Goal: Task Accomplishment & Management: Manage account settings

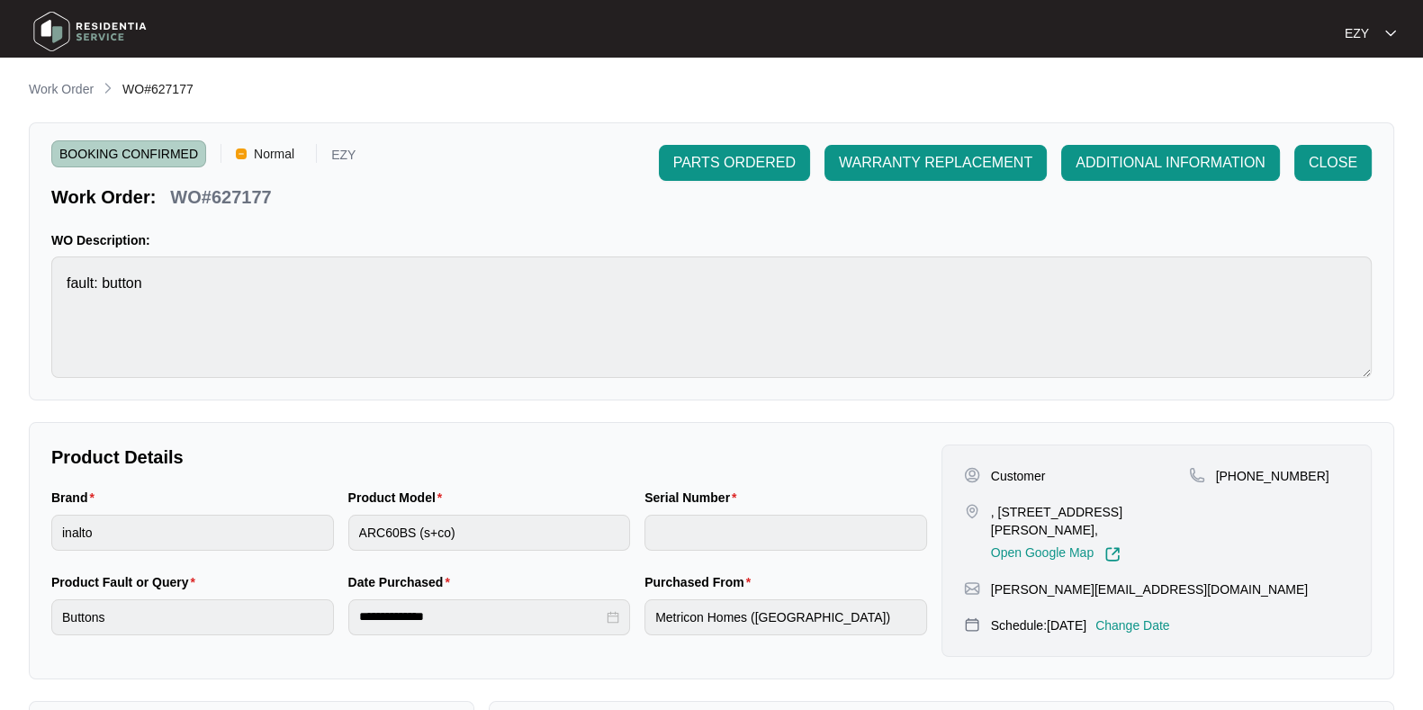
scroll to position [1276, 0]
click at [65, 94] on p "Work Order" at bounding box center [61, 89] width 65 height 18
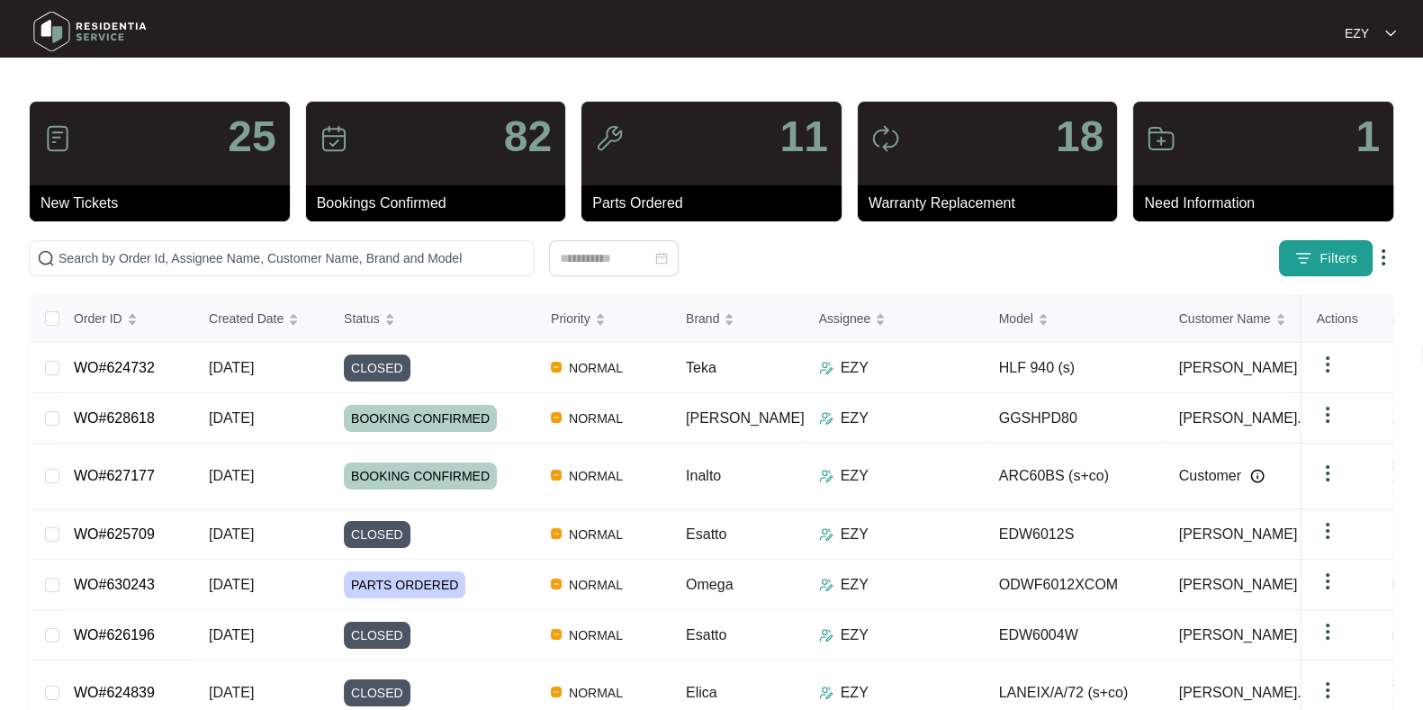
click at [1313, 252] on button "Filters" at bounding box center [1326, 258] width 94 height 36
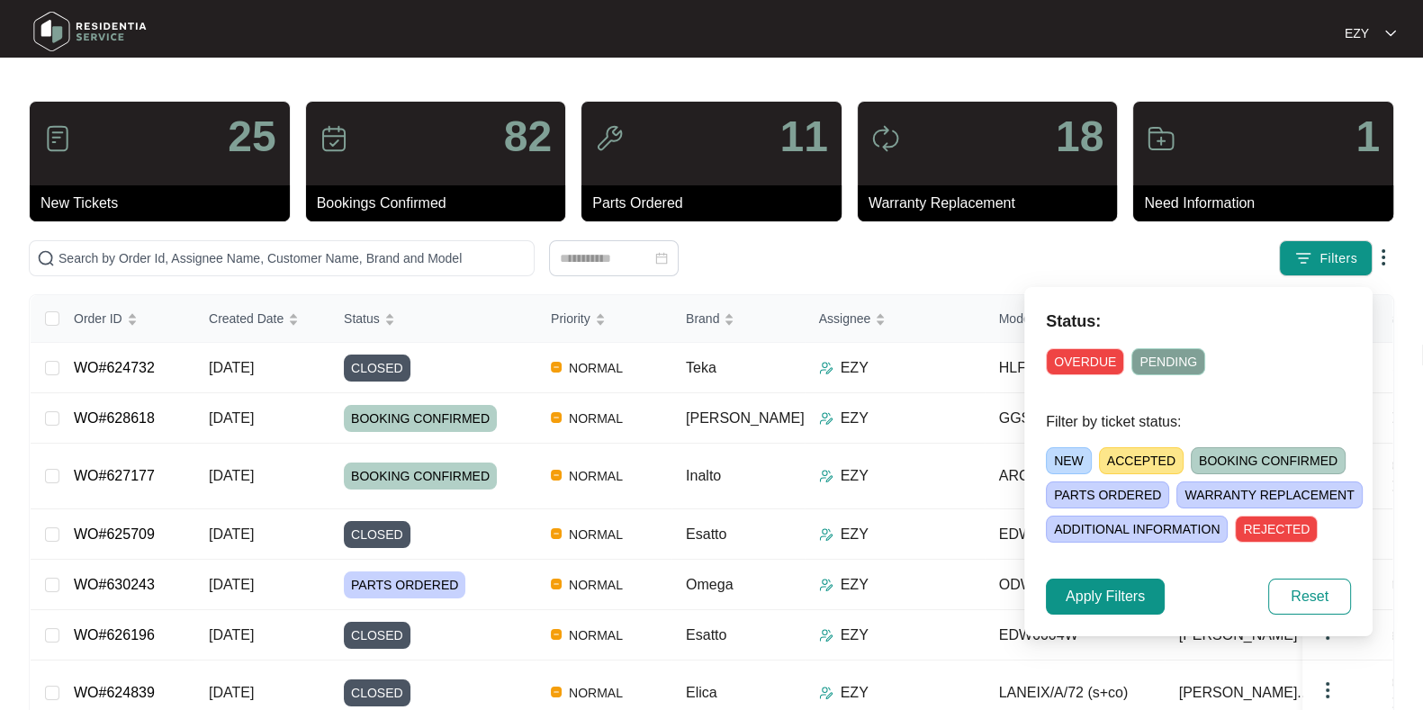
click at [1069, 454] on span "NEW" at bounding box center [1069, 460] width 46 height 27
click at [1082, 598] on span "Apply Filters" at bounding box center [1104, 597] width 79 height 22
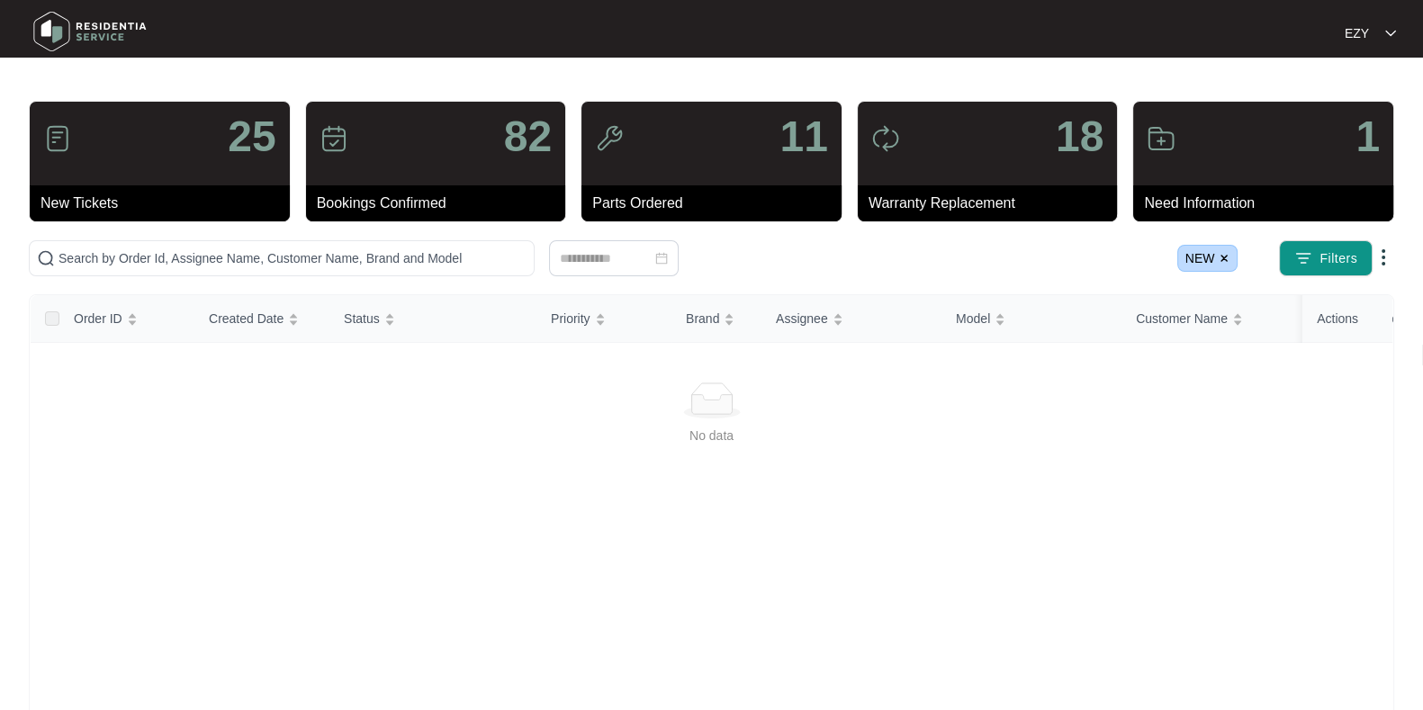
click at [1235, 256] on span "NEW" at bounding box center [1207, 258] width 61 height 27
click at [1229, 258] on img at bounding box center [1223, 258] width 11 height 11
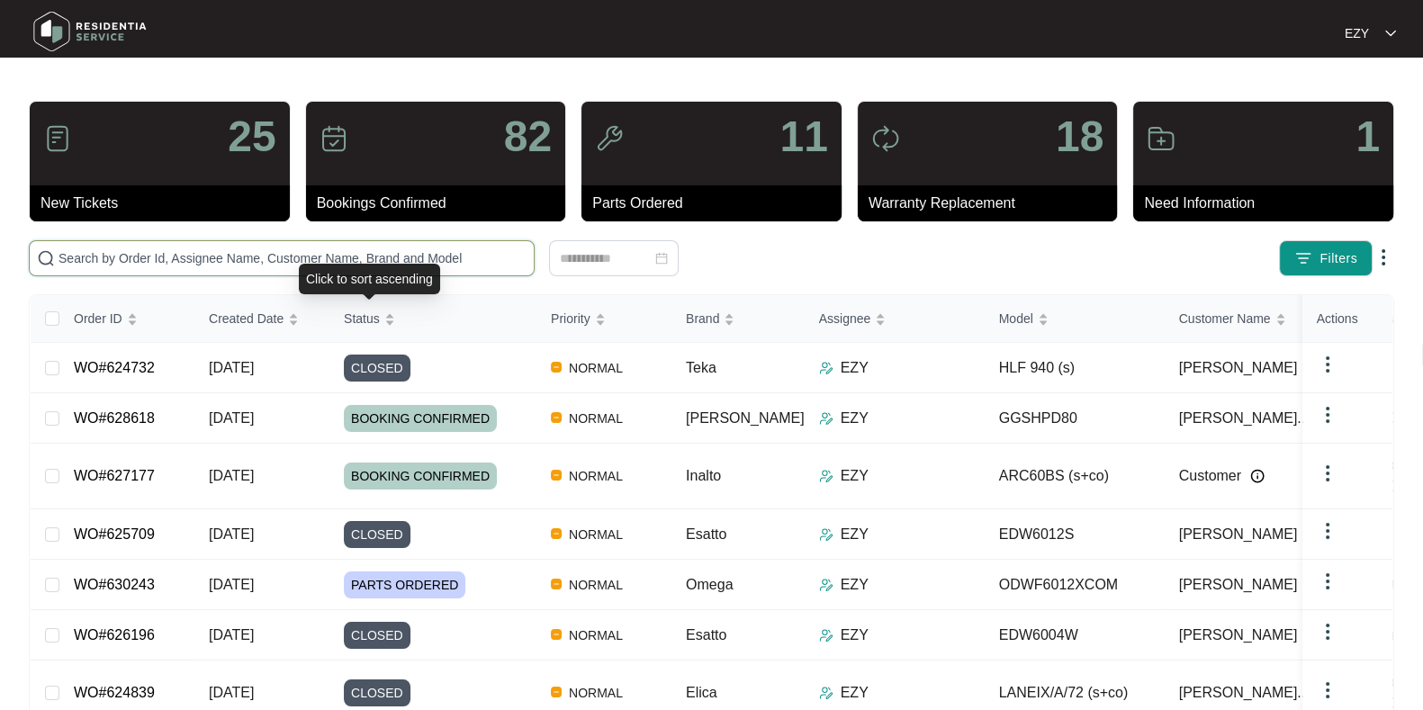
click at [330, 249] on input "text" at bounding box center [292, 258] width 468 height 20
paste input "629058"
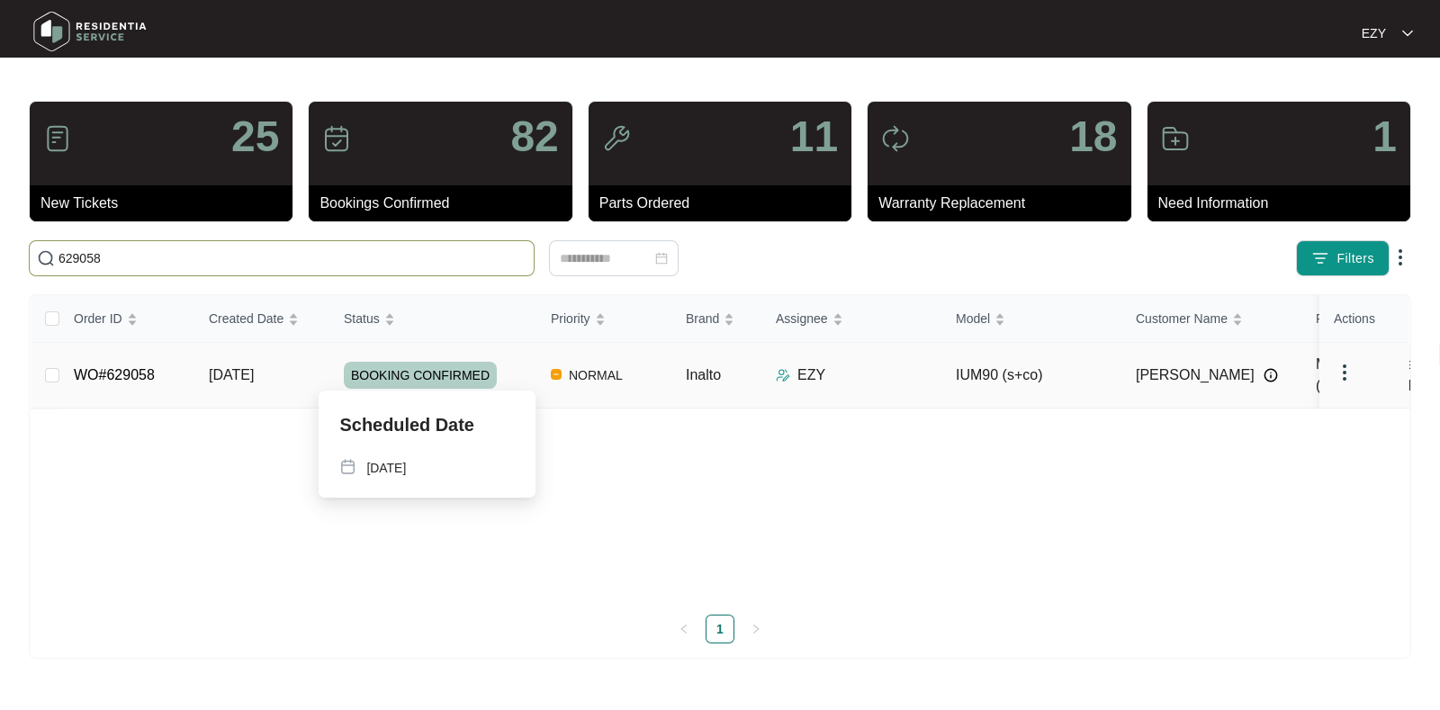
type input "629058"
click at [314, 371] on td "[DATE]" at bounding box center [261, 376] width 135 height 66
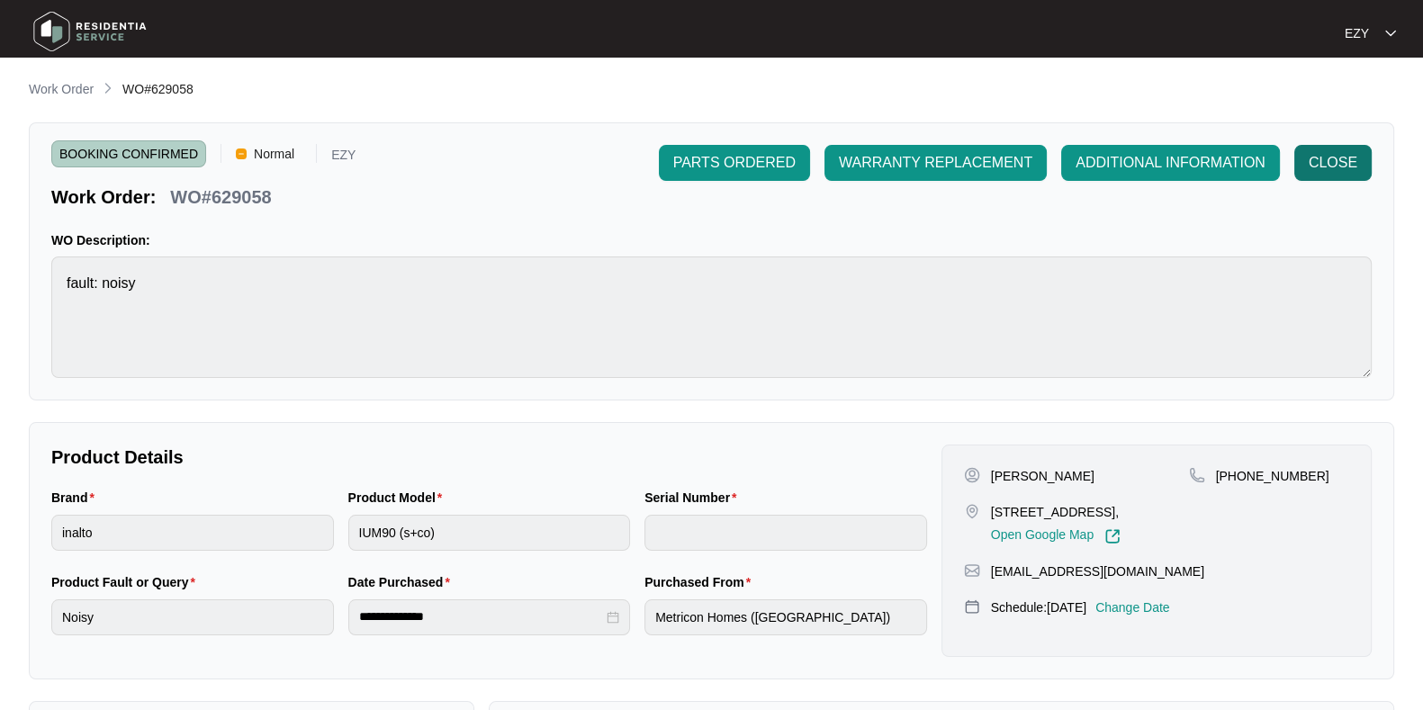
click at [1352, 157] on span "CLOSE" at bounding box center [1332, 163] width 49 height 22
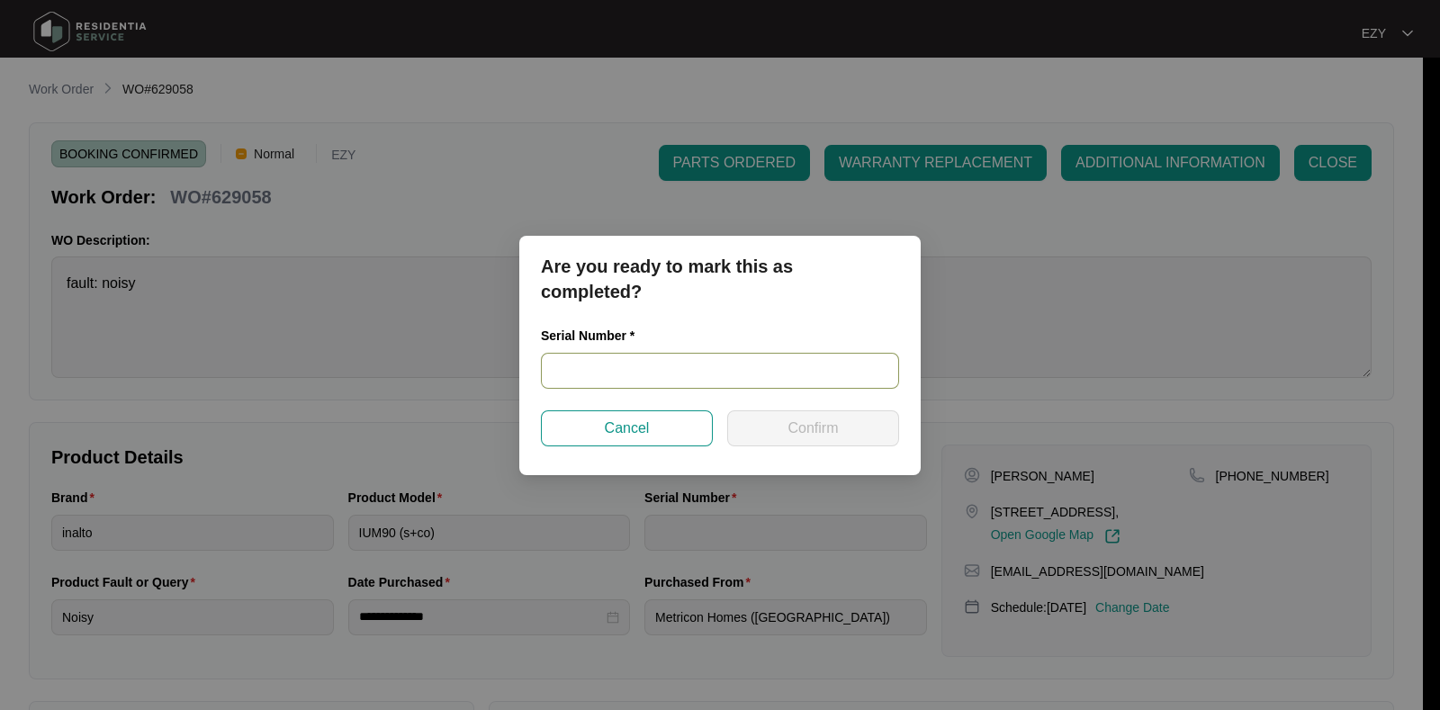
click at [643, 377] on input "text" at bounding box center [720, 371] width 358 height 36
paste input "RR0422000929"
type input "RR0422000929"
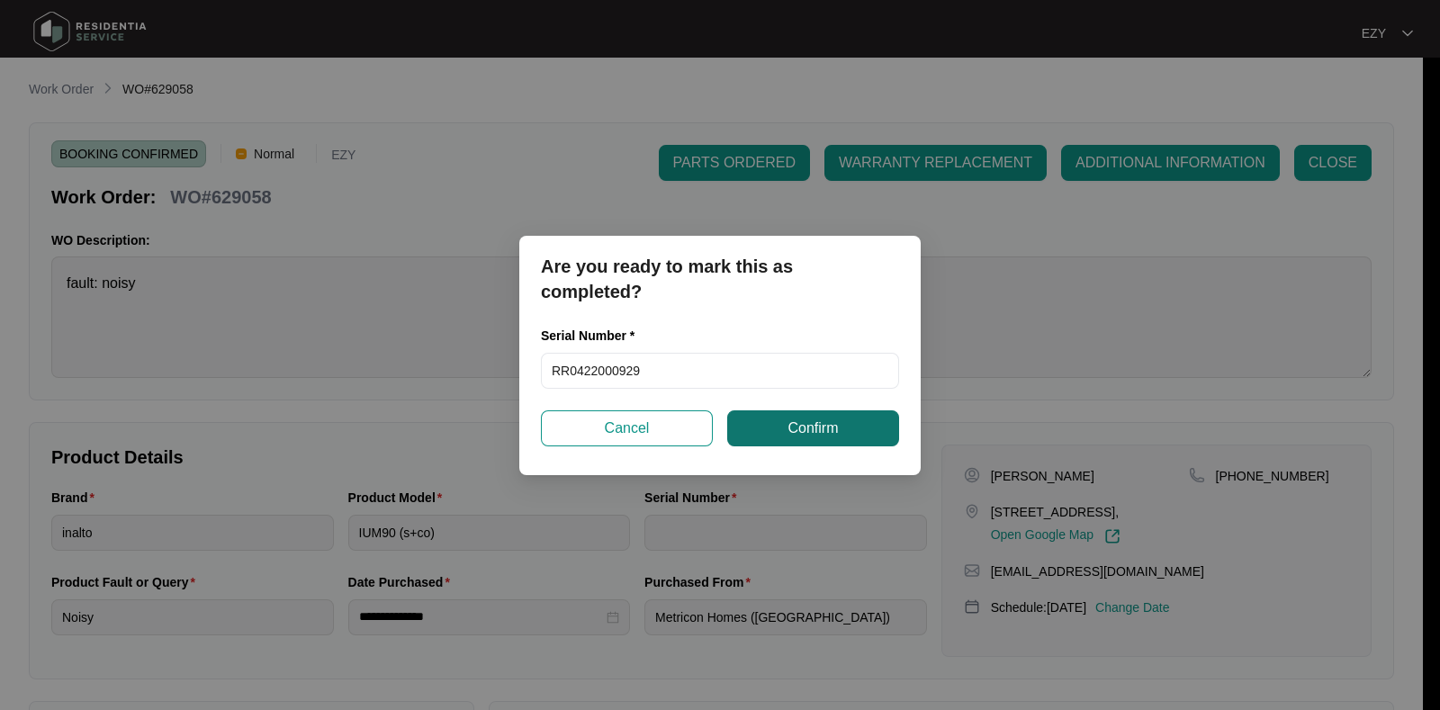
click at [769, 429] on button "Confirm" at bounding box center [813, 428] width 172 height 36
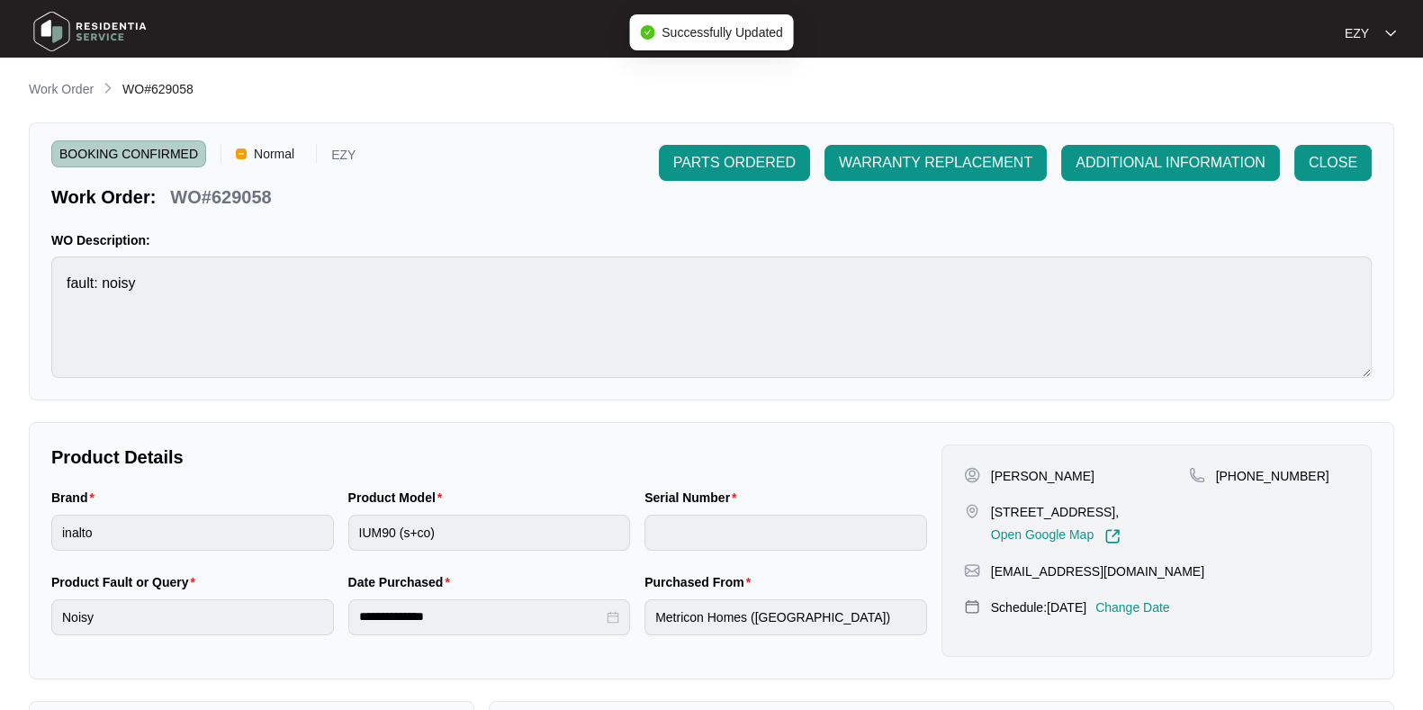
type input "RR0422000929"
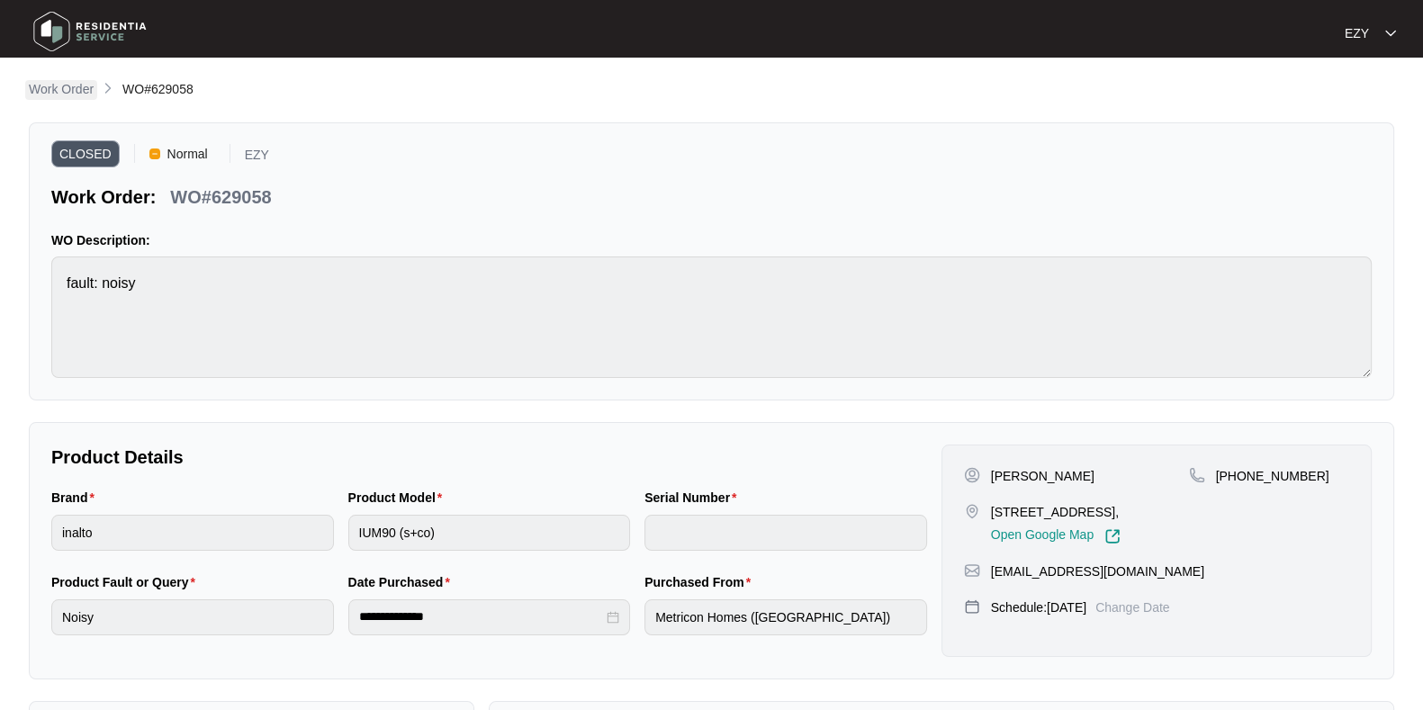
click at [69, 96] on p "Work Order" at bounding box center [61, 89] width 65 height 18
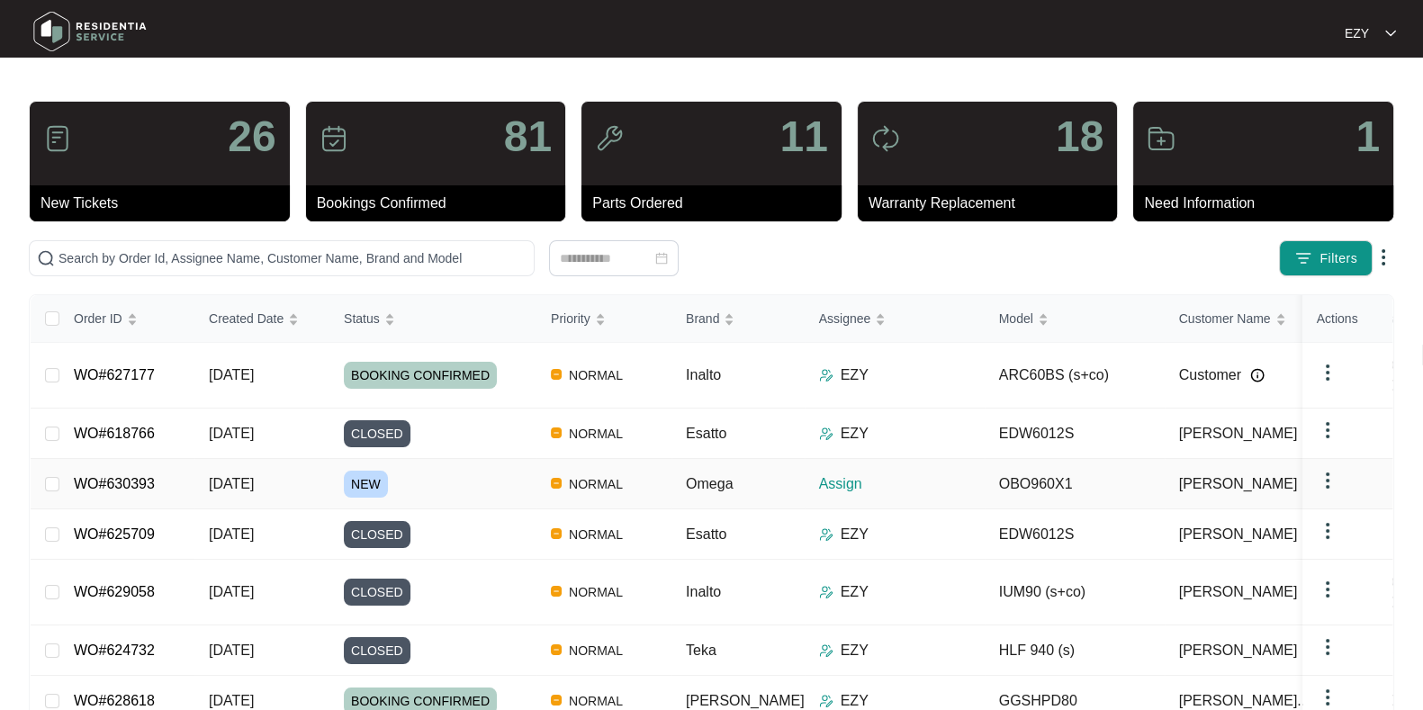
click at [501, 471] on div "NEW" at bounding box center [440, 484] width 193 height 27
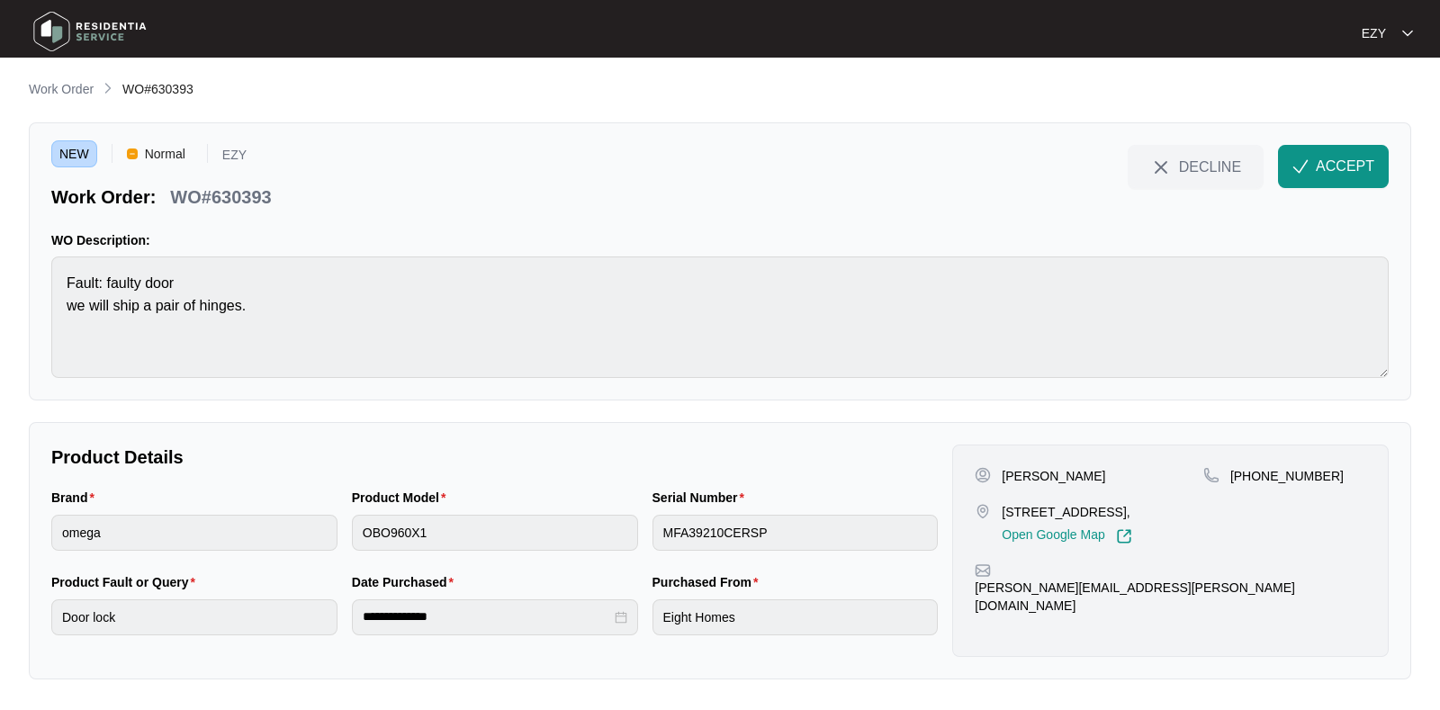
click at [501, 470] on main "**********" at bounding box center [720, 355] width 1440 height 710
click at [1348, 167] on span "ACCEPT" at bounding box center [1344, 167] width 58 height 22
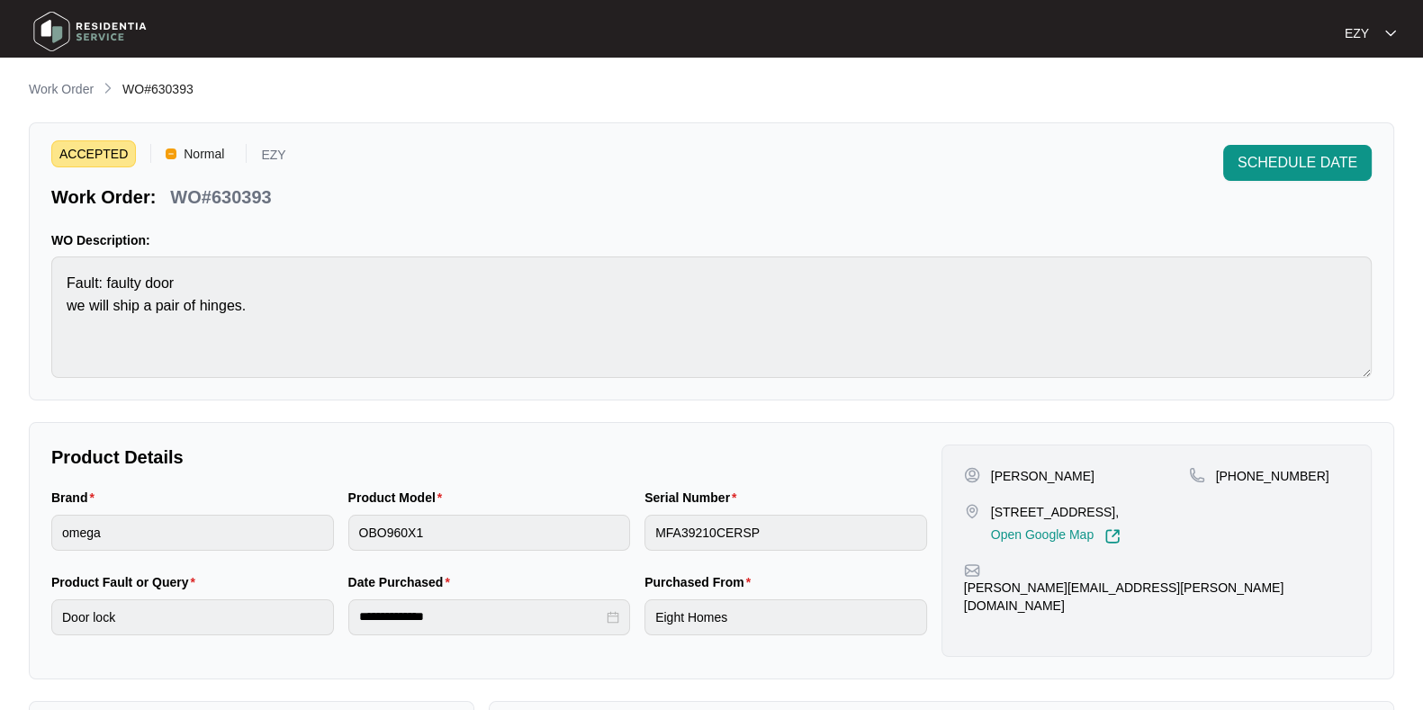
click at [257, 182] on div "WO#630393" at bounding box center [220, 193] width 115 height 31
copy div "WO#630393 SCHEDULE DATE"
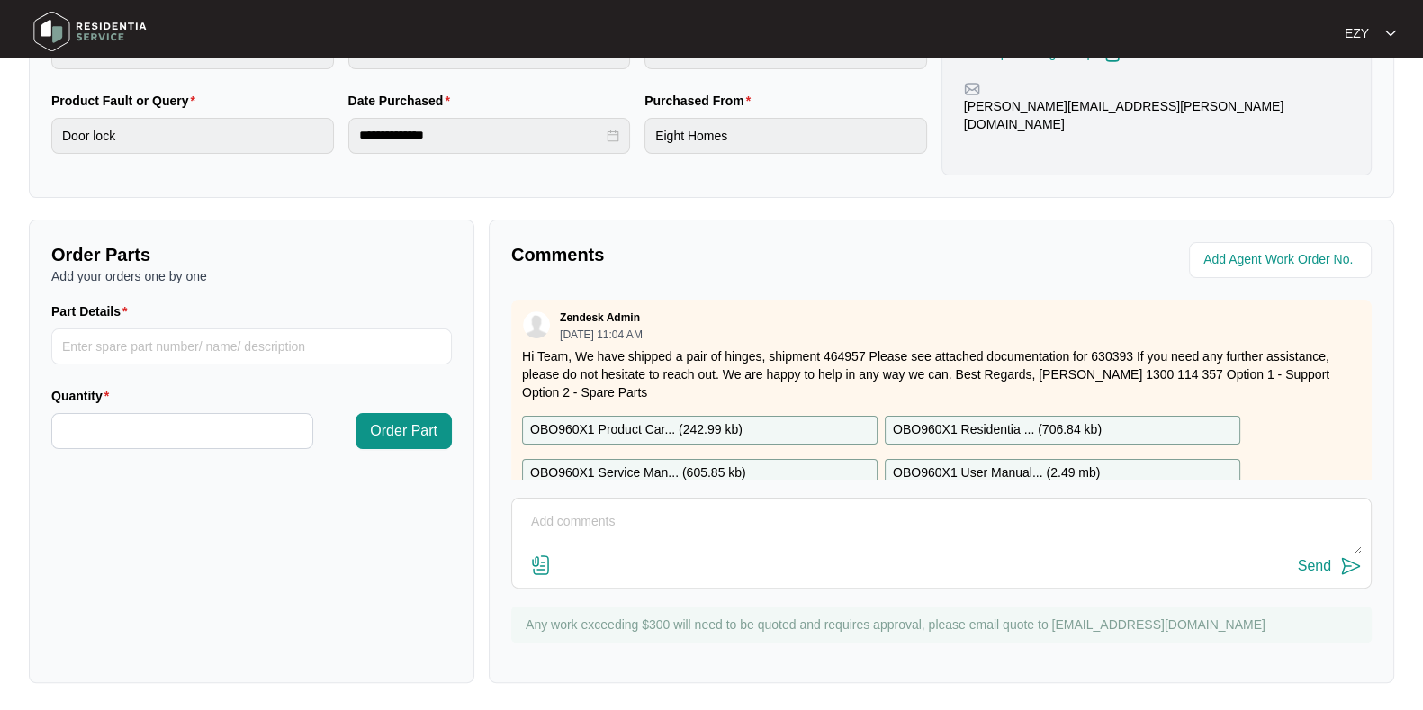
click at [633, 354] on p "Hi Team, We have shipped a pair of hinges, shipment 464957 Please see attached …" at bounding box center [941, 374] width 839 height 54
drag, startPoint x: 684, startPoint y: 356, endPoint x: 863, endPoint y: 356, distance: 179.1
click at [863, 356] on p "Hi Team, We have shipped a pair of hinges, shipment 464957 Please see attached …" at bounding box center [941, 374] width 839 height 54
copy p "pair of hinges, shipment 464957"
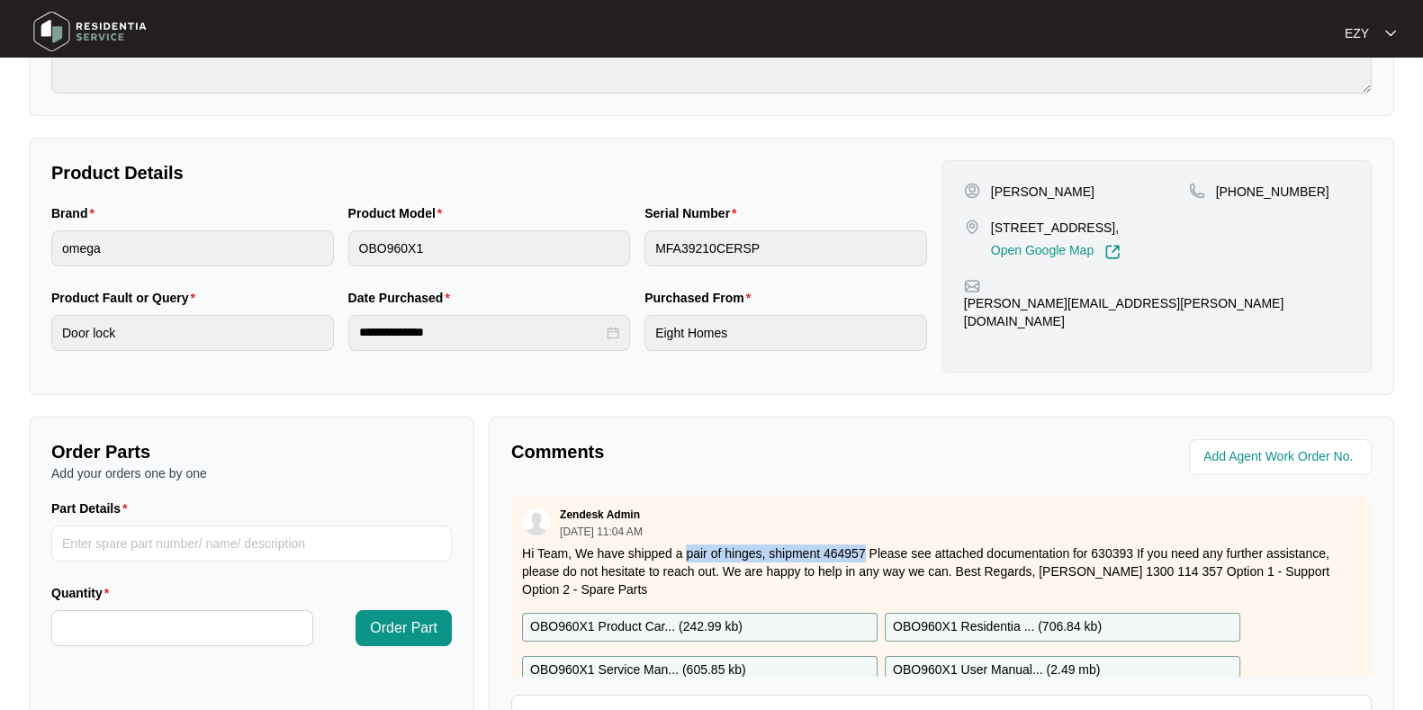
scroll to position [283, 0]
click at [1012, 186] on p "[PERSON_NAME]" at bounding box center [1042, 193] width 103 height 18
copy p "[PERSON_NAME]"
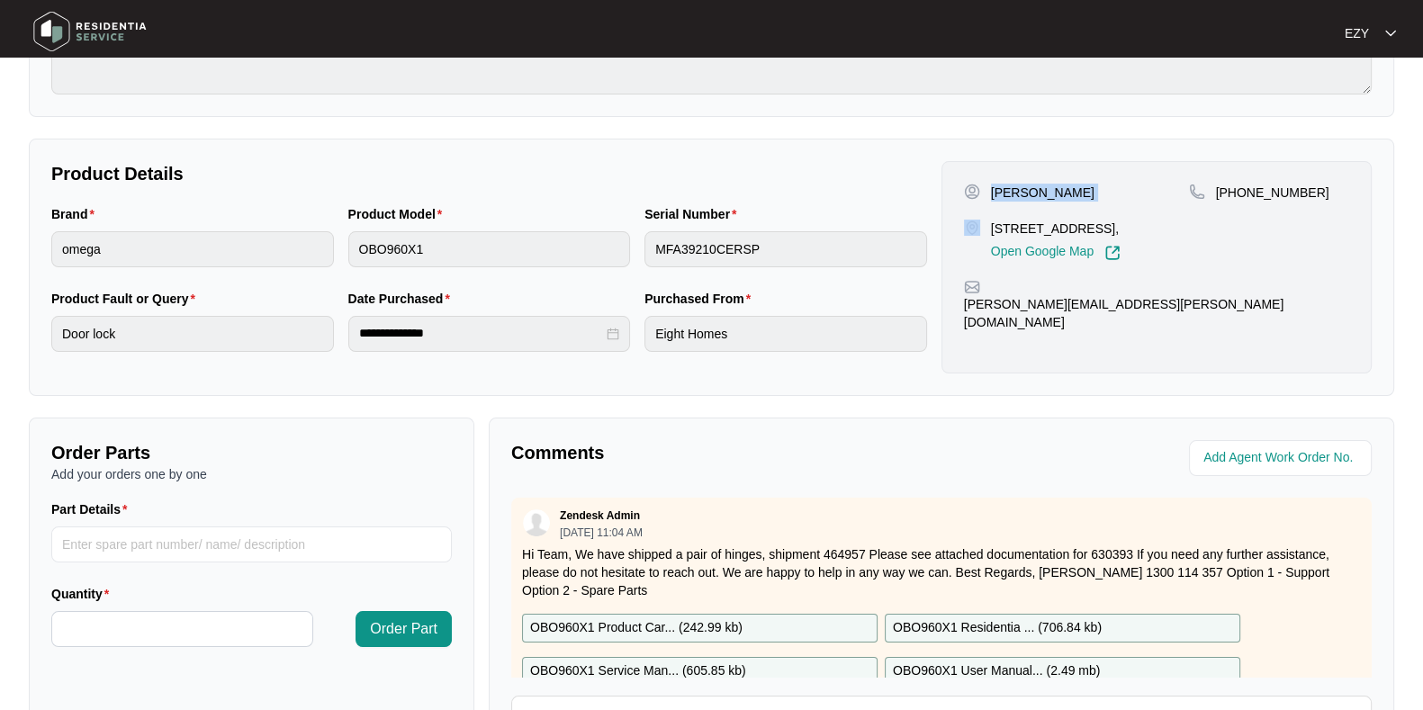
click at [1012, 186] on p "[PERSON_NAME]" at bounding box center [1042, 193] width 103 height 18
click at [1024, 229] on p "[STREET_ADDRESS]," at bounding box center [1056, 229] width 130 height 18
copy p "[STREET_ADDRESS],"
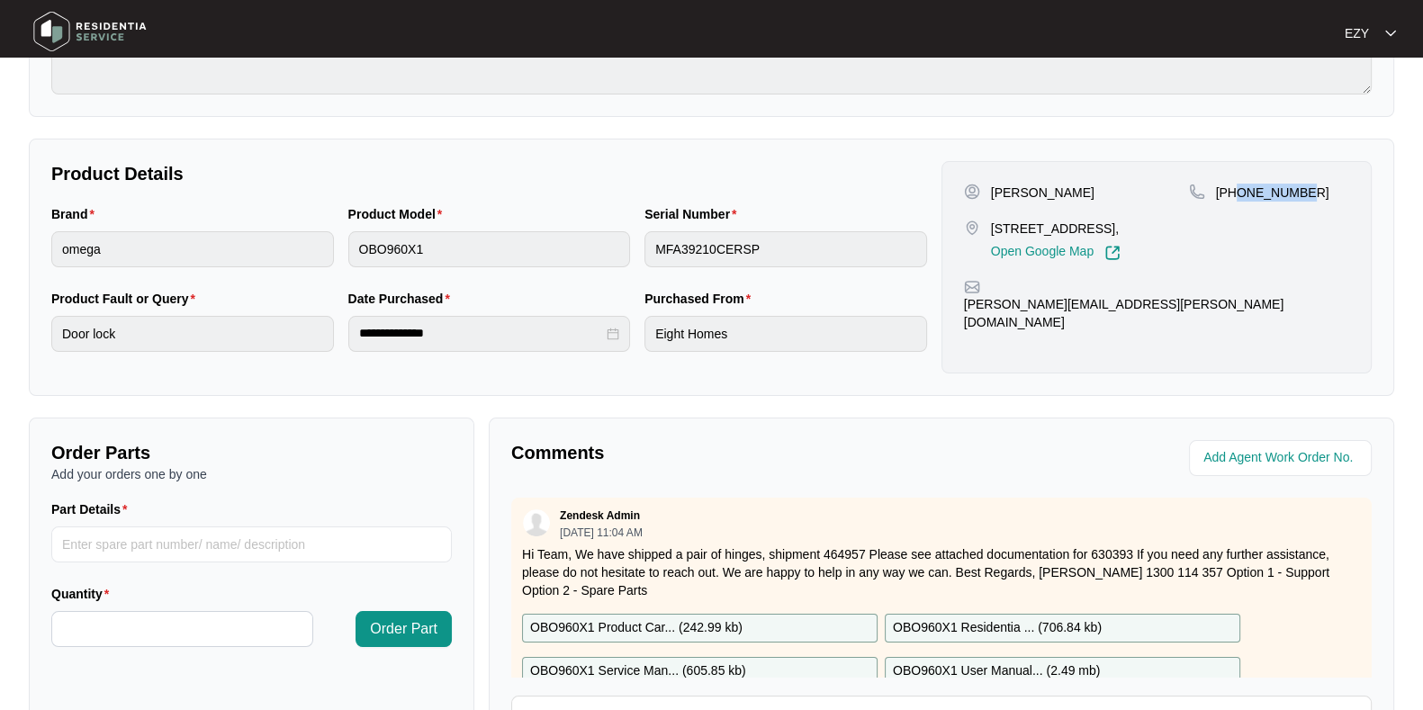
drag, startPoint x: 1314, startPoint y: 192, endPoint x: 1237, endPoint y: 203, distance: 77.4
click at [1237, 203] on div "[PHONE_NUMBER]" at bounding box center [1269, 222] width 160 height 77
copy p "420633765"
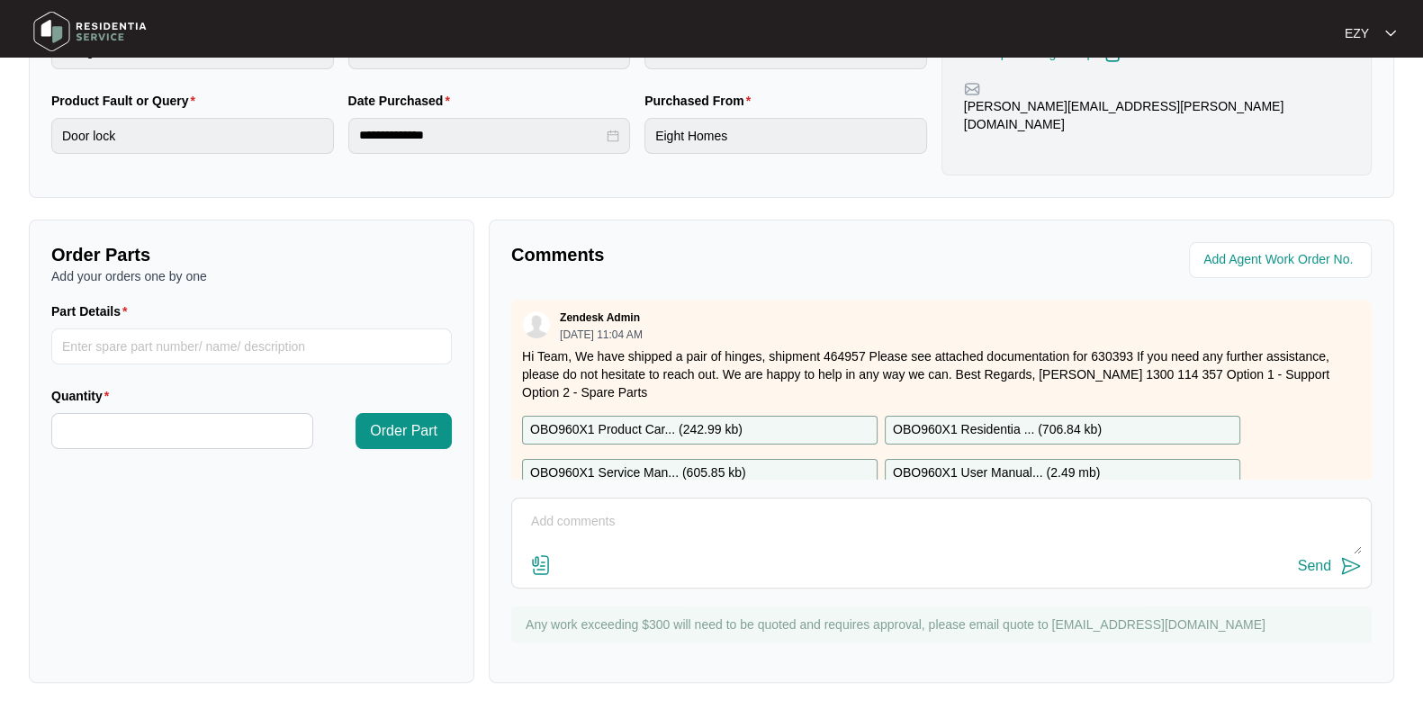
scroll to position [49, 0]
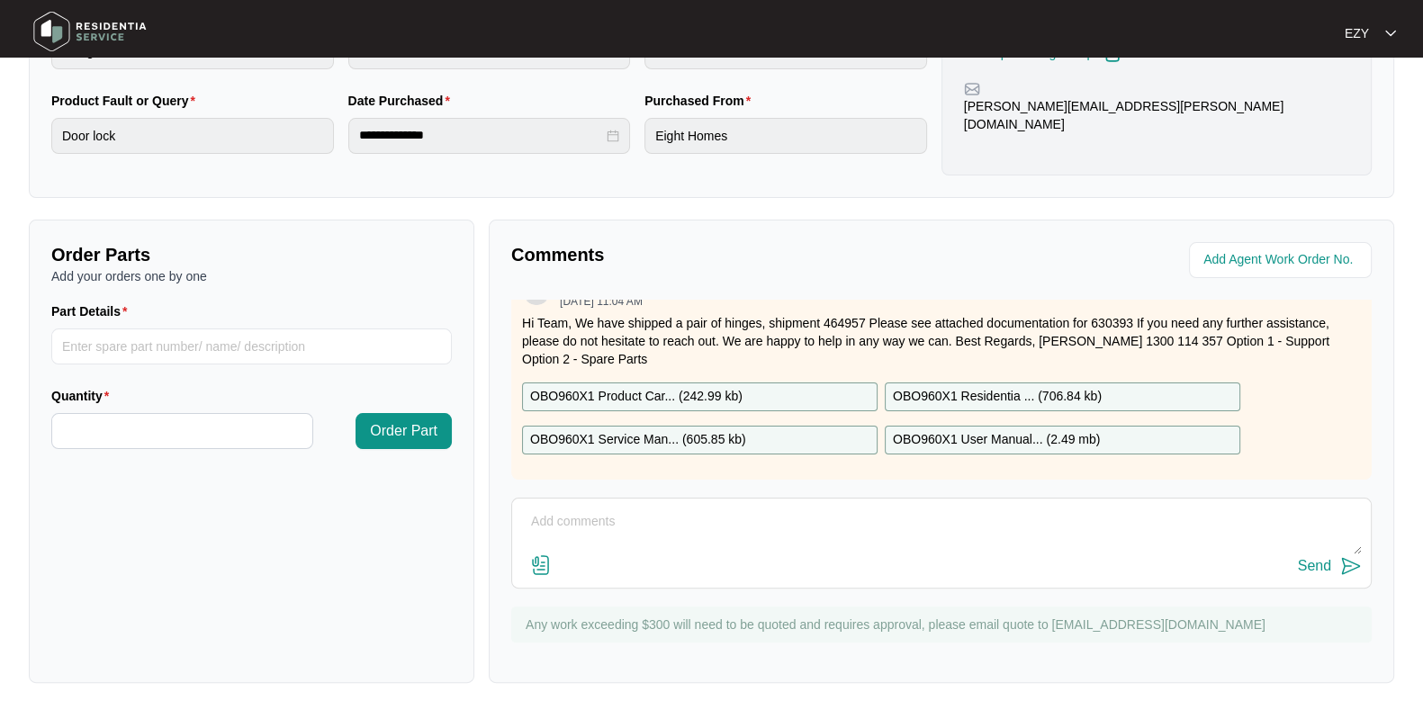
click at [782, 382] on div "OBO960X1 Product Car... ( 242.99 kb )" at bounding box center [699, 396] width 355 height 29
click at [777, 426] on div "OBO960X1 Service Man... ( 605.85 kb )" at bounding box center [699, 440] width 355 height 29
click at [962, 387] on p "OBO960X1 Residentia ... ( 706.84 kb )" at bounding box center [997, 397] width 209 height 20
click at [965, 430] on p "OBO960X1 User Manual... ( 2.49 mb )" at bounding box center [996, 440] width 207 height 20
